Goal: Transaction & Acquisition: Purchase product/service

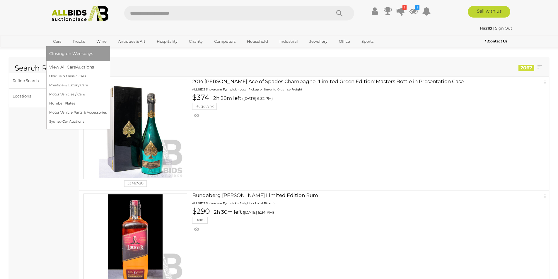
click at [60, 41] on link "Cars" at bounding box center [57, 42] width 16 height 10
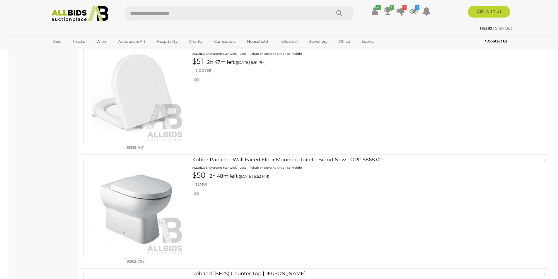
scroll to position [469, 0]
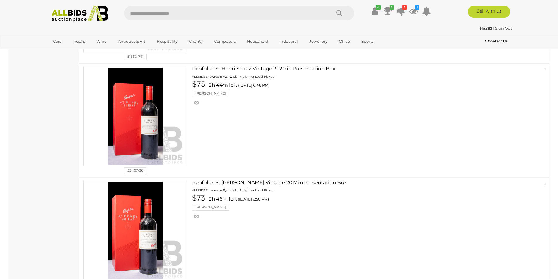
click at [62, 12] on img at bounding box center [80, 14] width 64 height 16
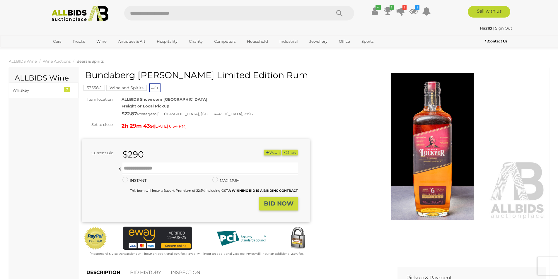
click at [440, 138] on img at bounding box center [433, 146] width 228 height 147
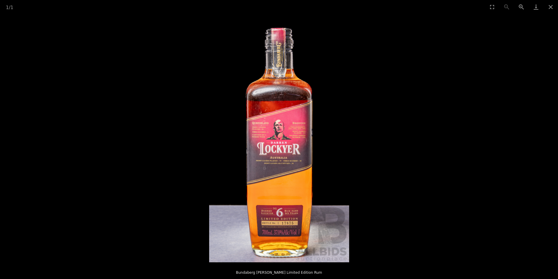
click at [282, 133] on img at bounding box center [279, 138] width 140 height 249
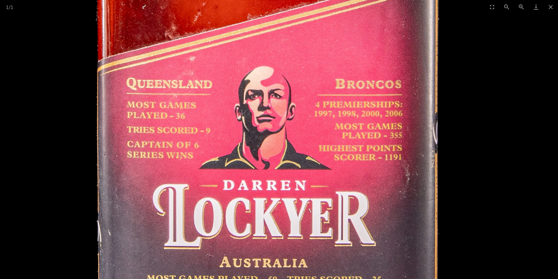
scroll to position [117, 0]
click at [429, 182] on img at bounding box center [265, 161] width 723 height 1285
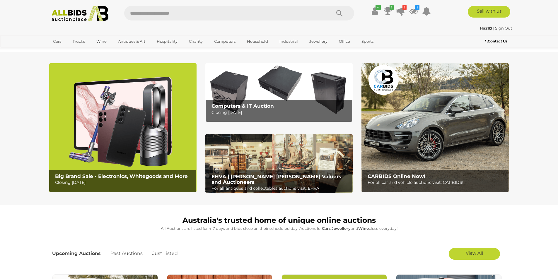
click at [422, 159] on img at bounding box center [434, 127] width 147 height 129
click at [177, 14] on input "text" at bounding box center [224, 13] width 201 height 15
click at [338, 14] on icon "Search" at bounding box center [339, 13] width 6 height 9
